Goal: Find specific page/section

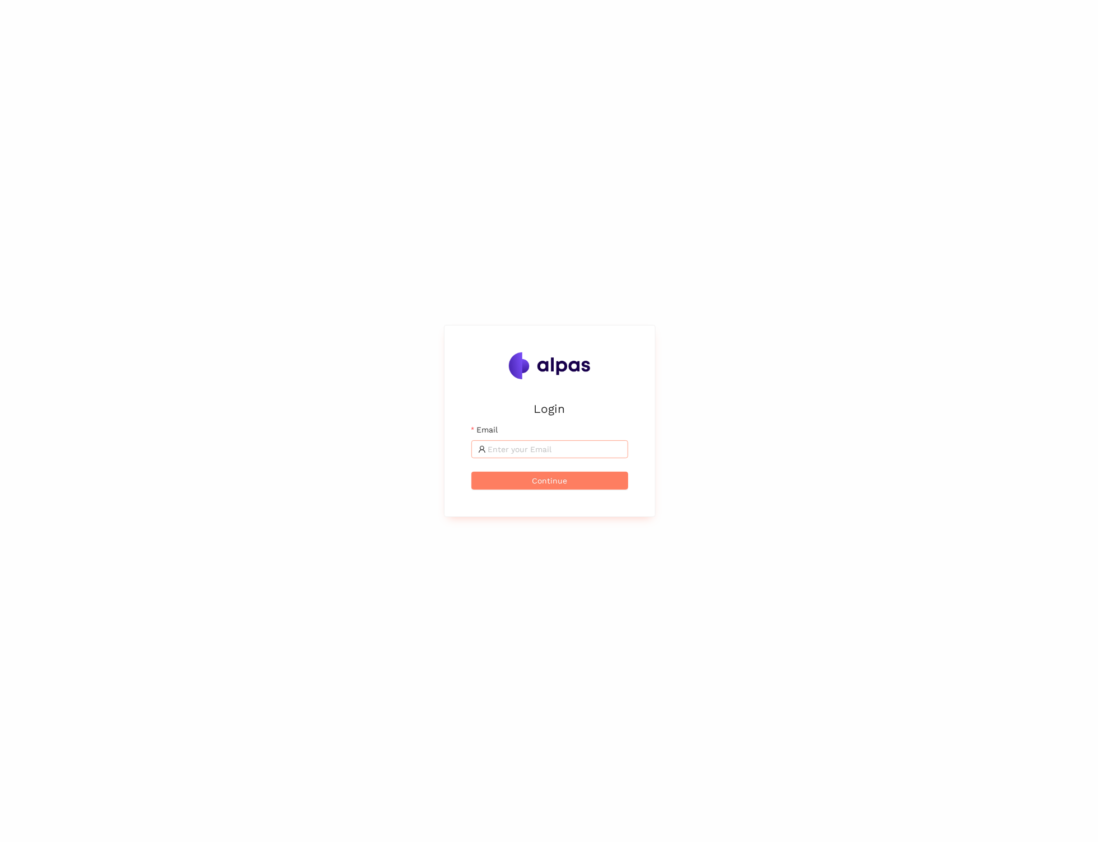
click at [585, 446] on input "Email" at bounding box center [554, 449] width 133 height 12
type input "[PERSON_NAME][EMAIL_ADDRESS][PERSON_NAME]"
click at [545, 479] on span "Continue" at bounding box center [549, 480] width 35 height 12
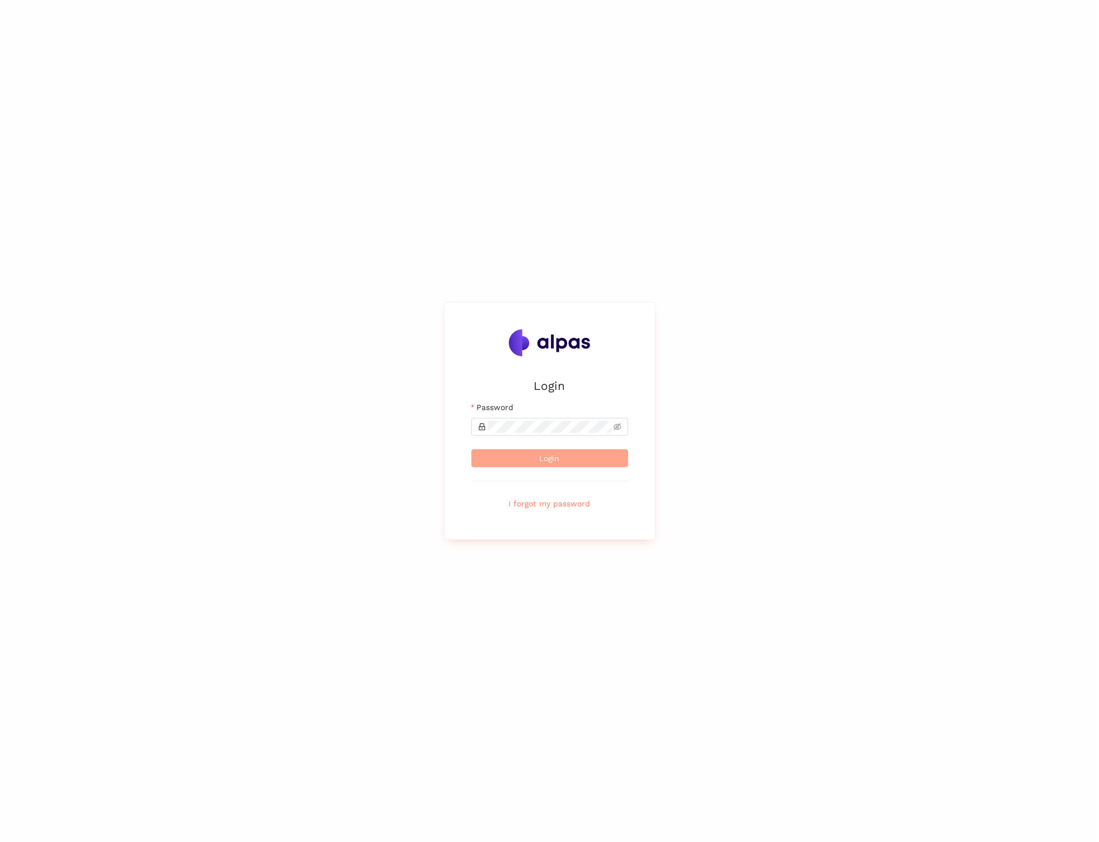
click at [529, 457] on button "Login" at bounding box center [549, 458] width 157 height 18
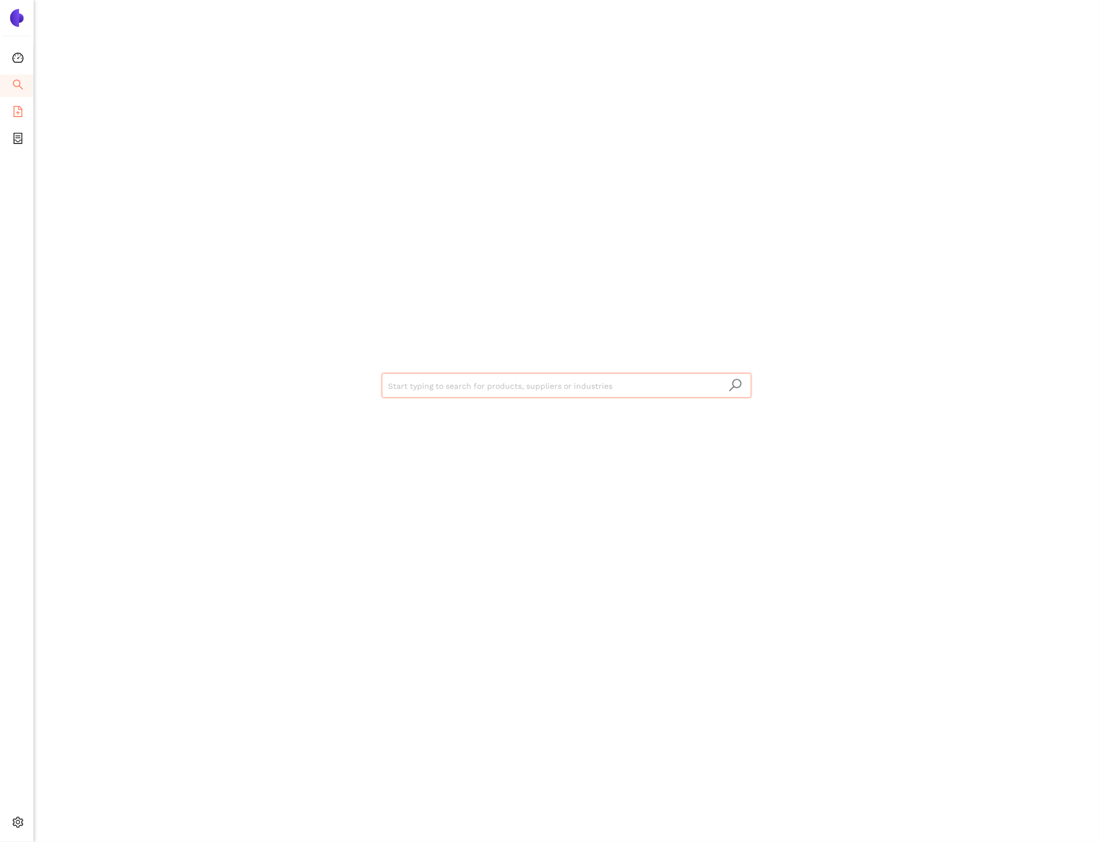
click at [24, 110] on li "eSourcing Templates" at bounding box center [16, 112] width 33 height 22
